Goal: Transaction & Acquisition: Purchase product/service

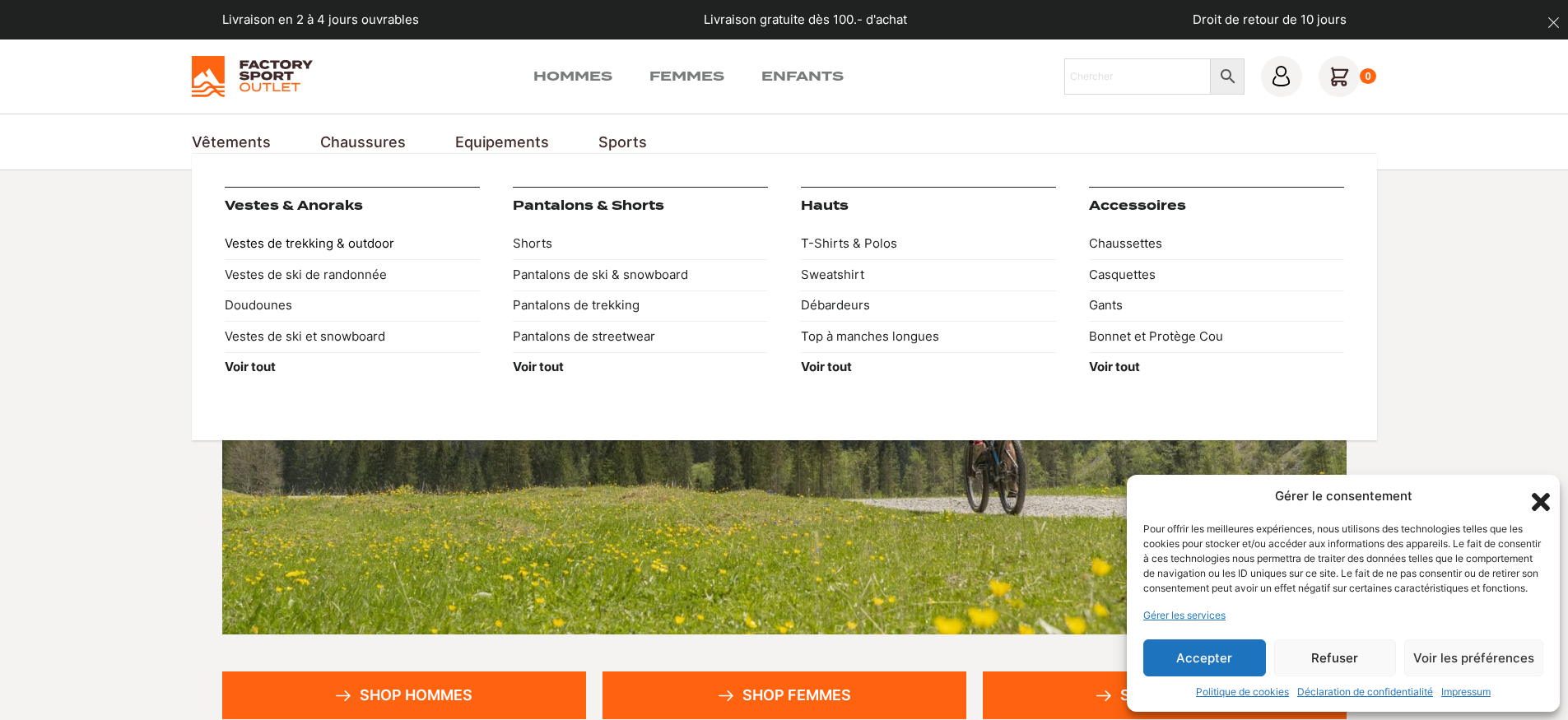
click at [267, 254] on link "Vestes de trekking & outdoor" at bounding box center [352, 244] width 255 height 31
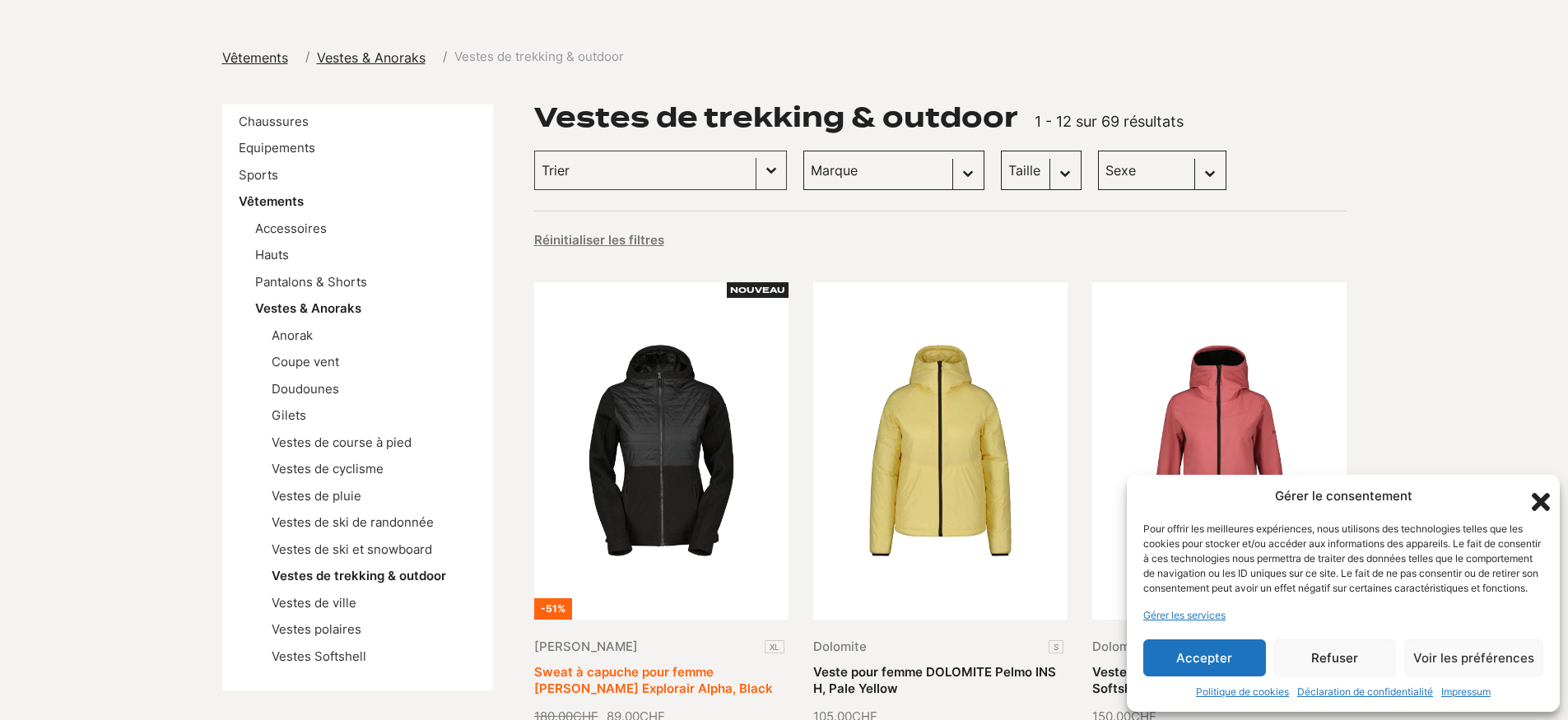
scroll to position [193, 0]
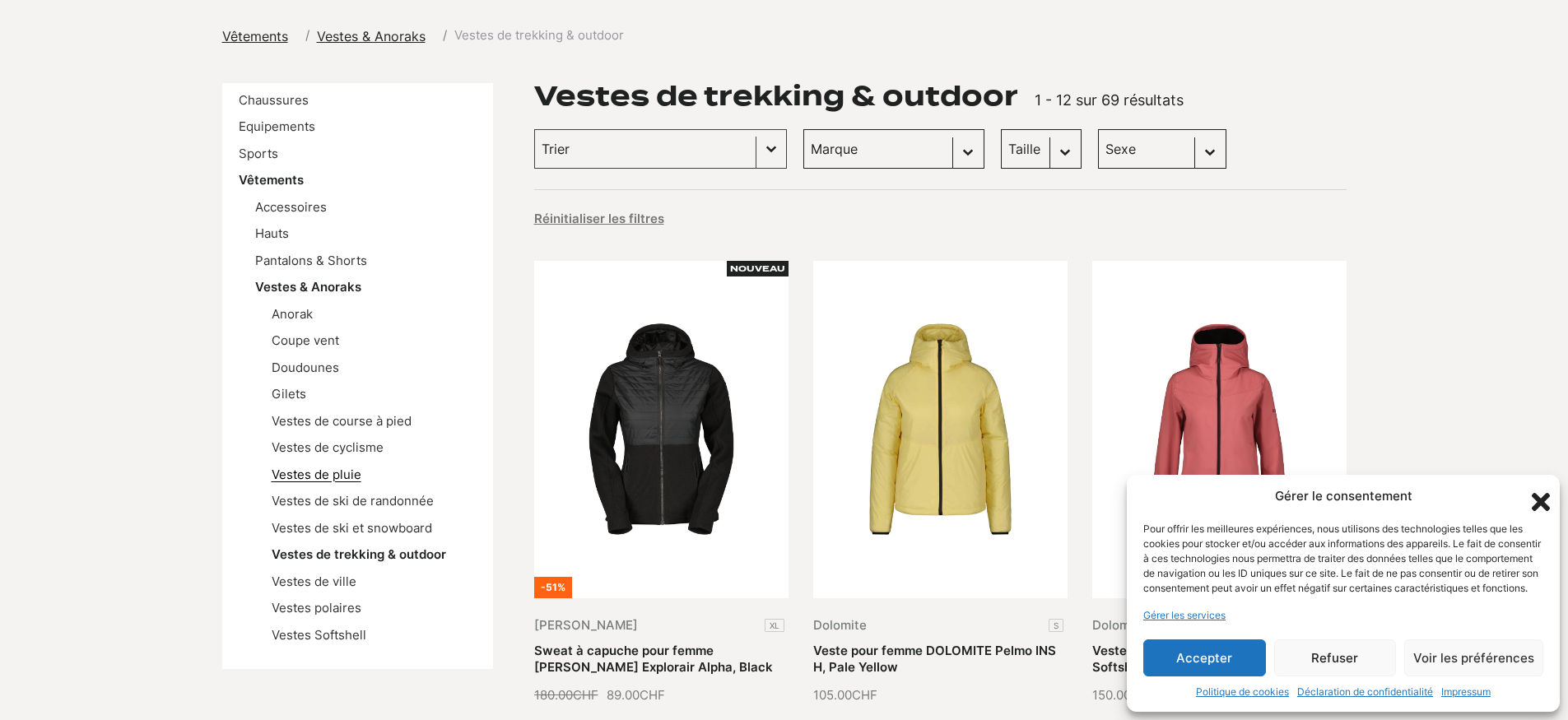
click at [299, 466] on link "Vestes de pluie" at bounding box center [316, 474] width 90 height 15
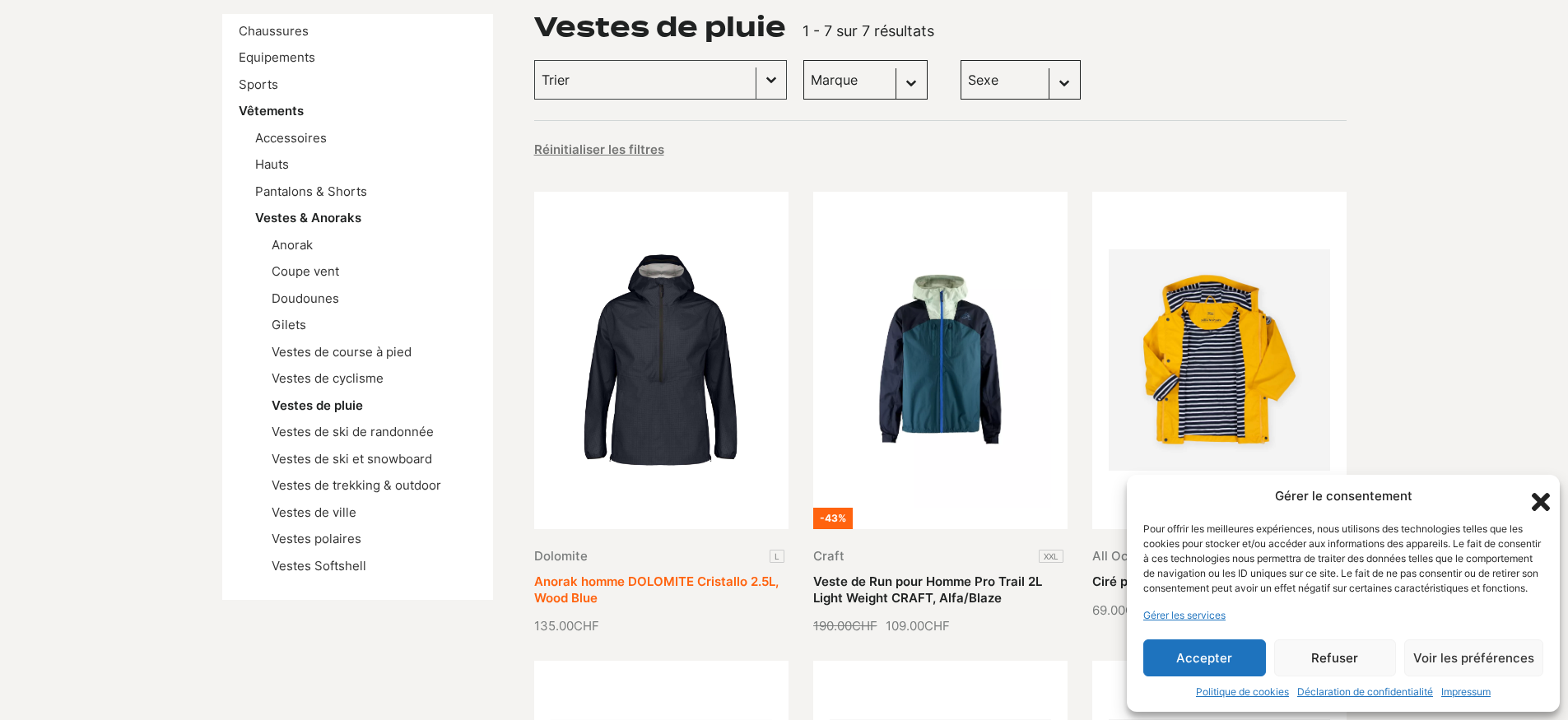
scroll to position [155, 0]
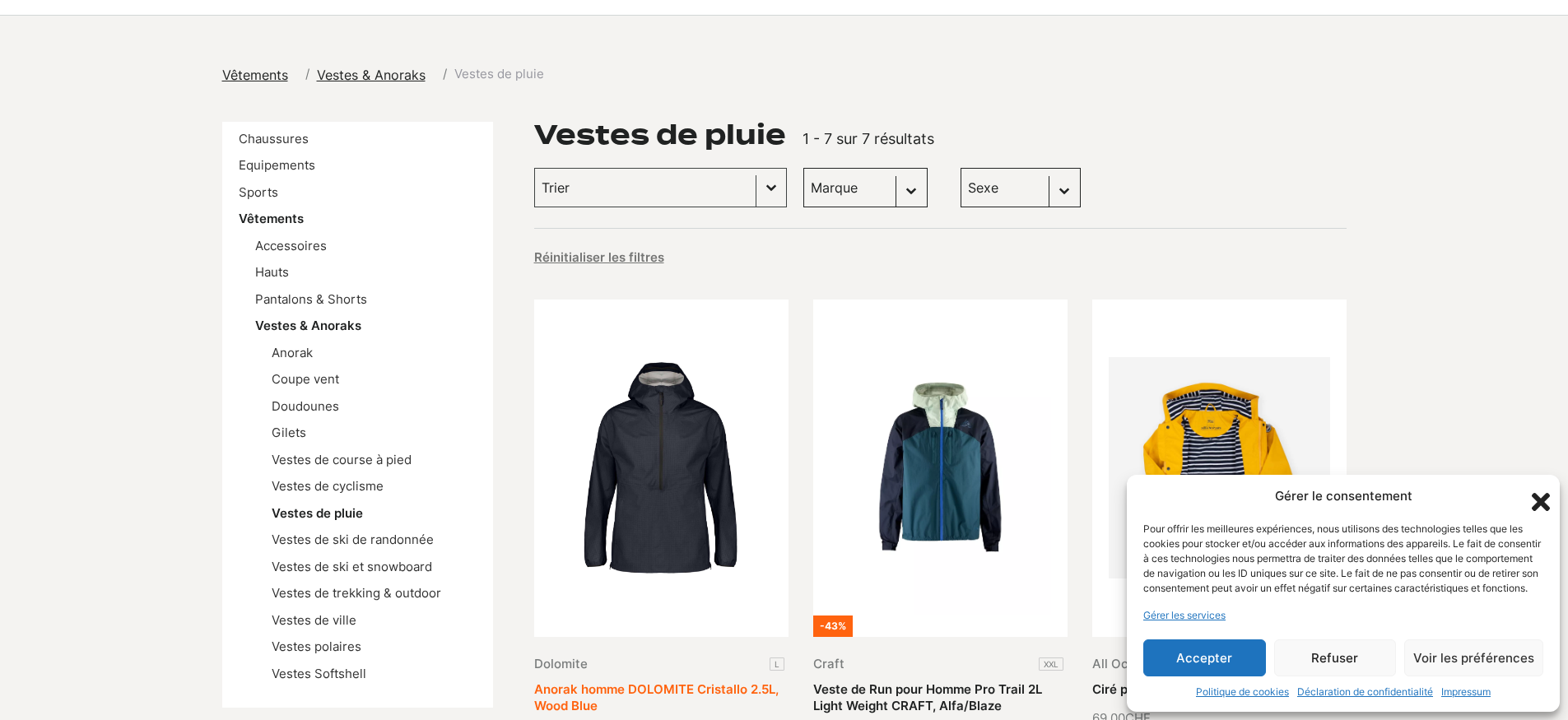
click at [698, 681] on link "Anorak homme DOLOMITE Cristallo 2.5L, Wood Blue" at bounding box center [657, 697] width 245 height 32
